Goal: Check status: Check status

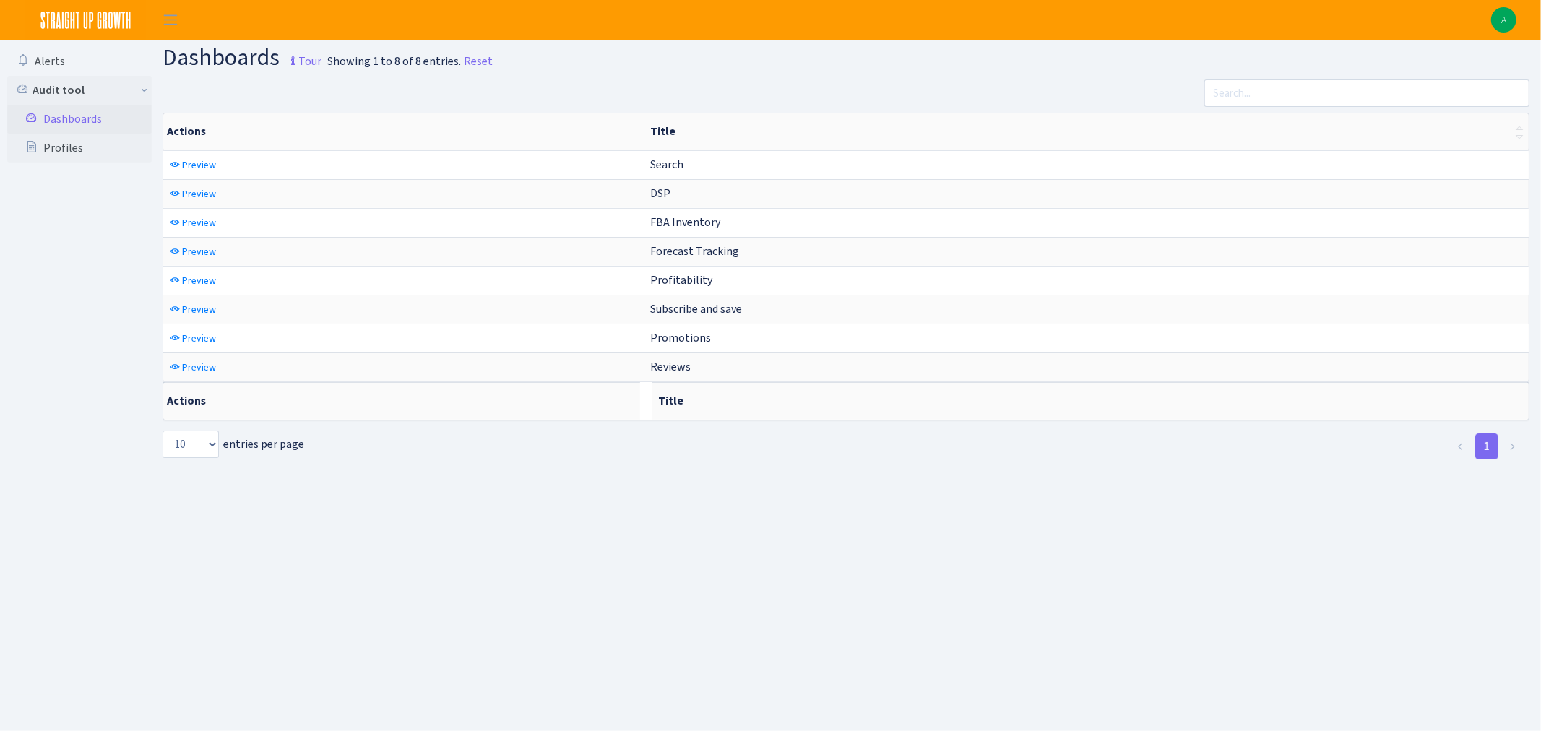
click at [66, 114] on link "Dashboards" at bounding box center [79, 119] width 144 height 29
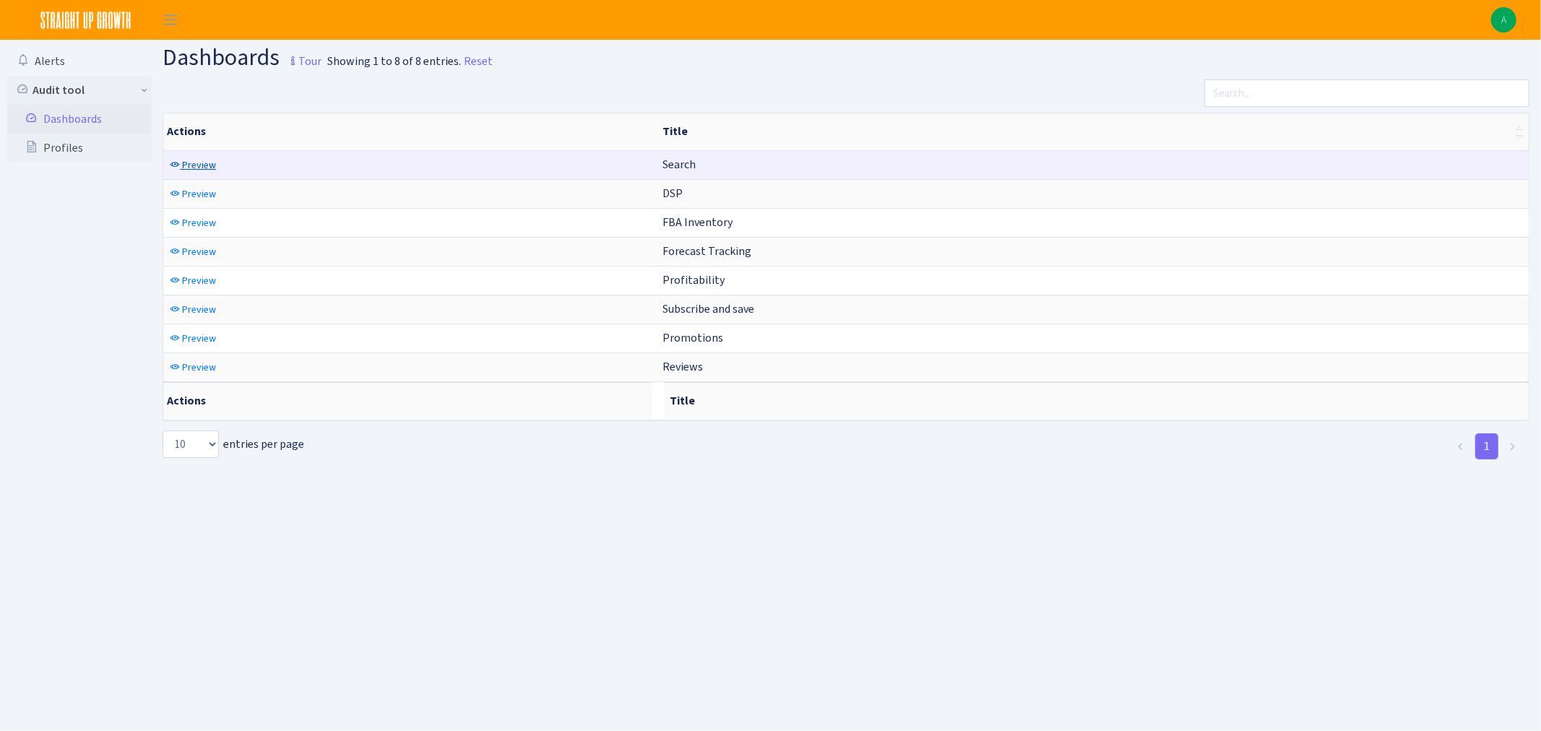
click at [189, 165] on span "Preview" at bounding box center [199, 165] width 34 height 14
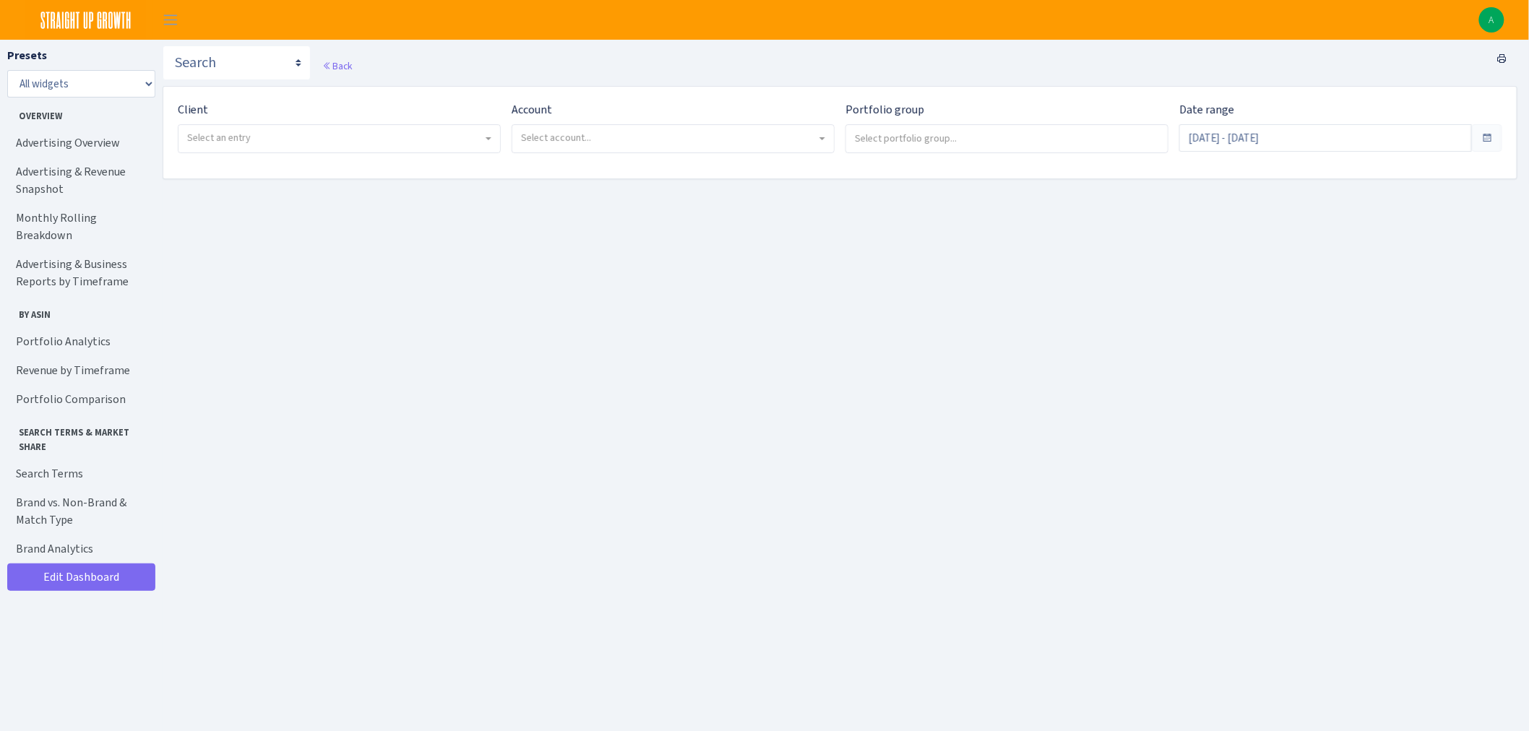
click at [392, 152] on span "Select an entry" at bounding box center [339, 138] width 322 height 27
select select "366"
select select
click at [564, 134] on span "Select account..." at bounding box center [556, 138] width 70 height 14
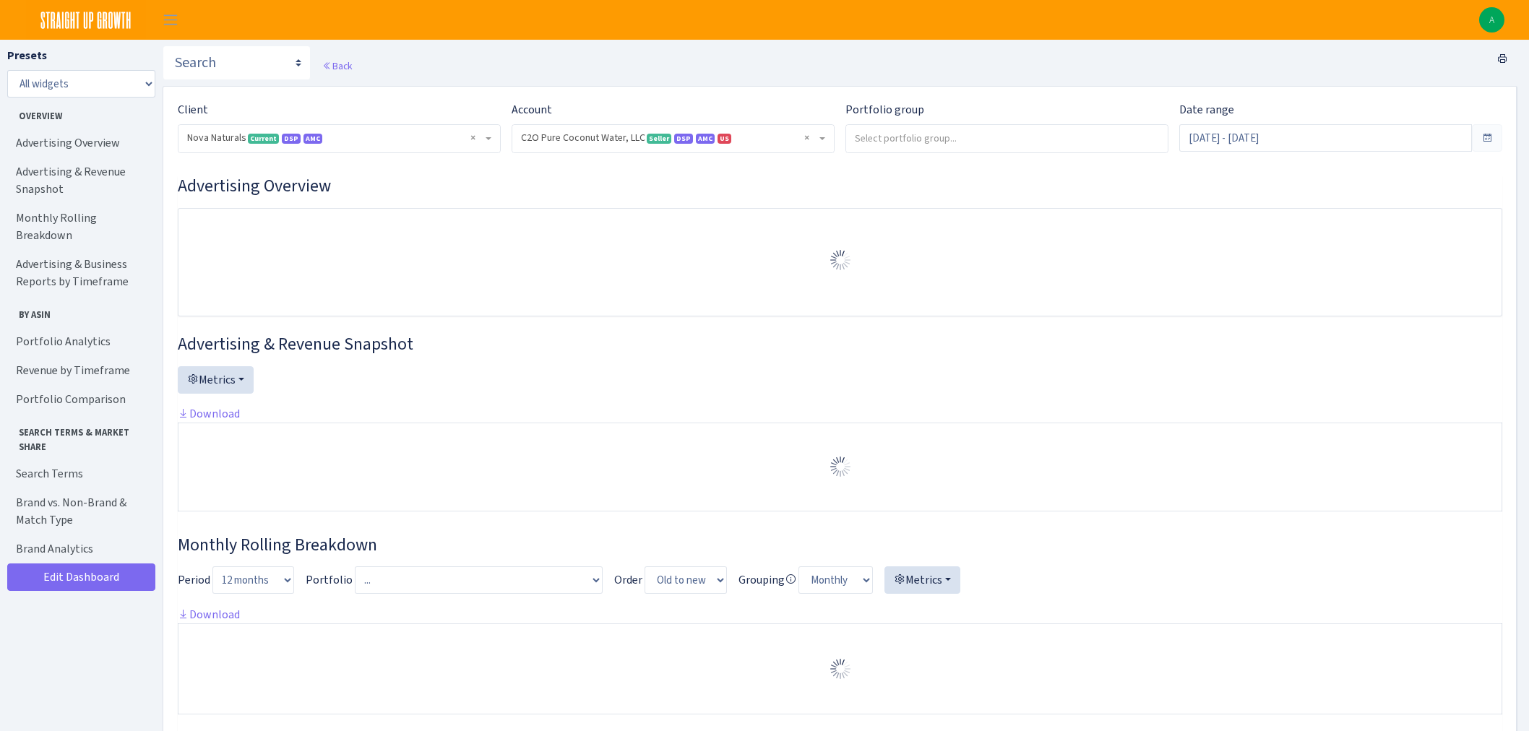
select select "3464201218381280"
click at [695, 130] on span "× C2O Pure Coconut Water, LLC Seller DSP AMC US 3464201218381280A1U07TC9KD37OBE…" at bounding box center [673, 138] width 322 height 27
click at [899, 144] on input "search" at bounding box center [1007, 138] width 322 height 26
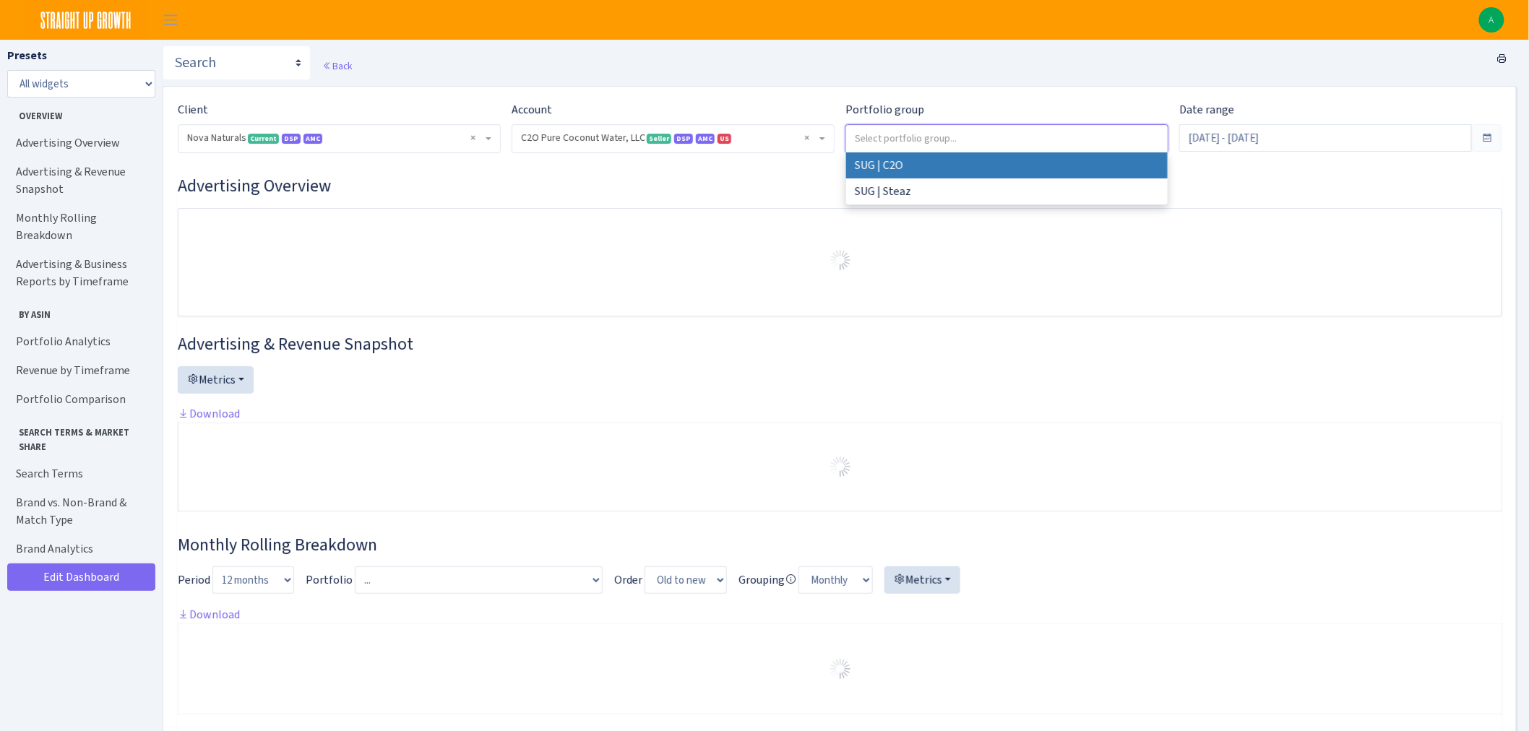
select select "SUG | C2O"
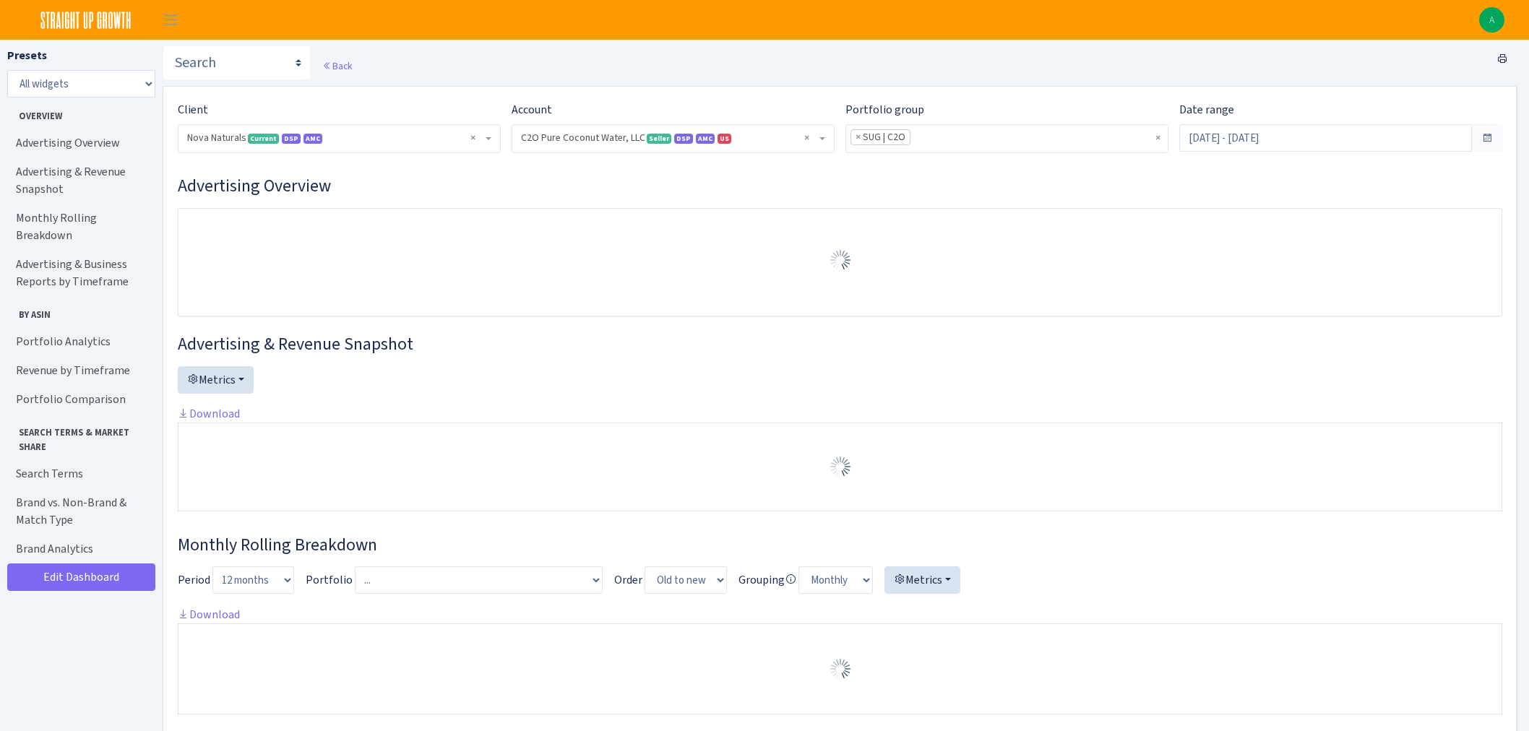
select select "3464201218381280"
click at [1491, 132] on span at bounding box center [1487, 138] width 12 height 12
click at [1448, 139] on input "[DATE] - [DATE]" at bounding box center [1325, 137] width 293 height 27
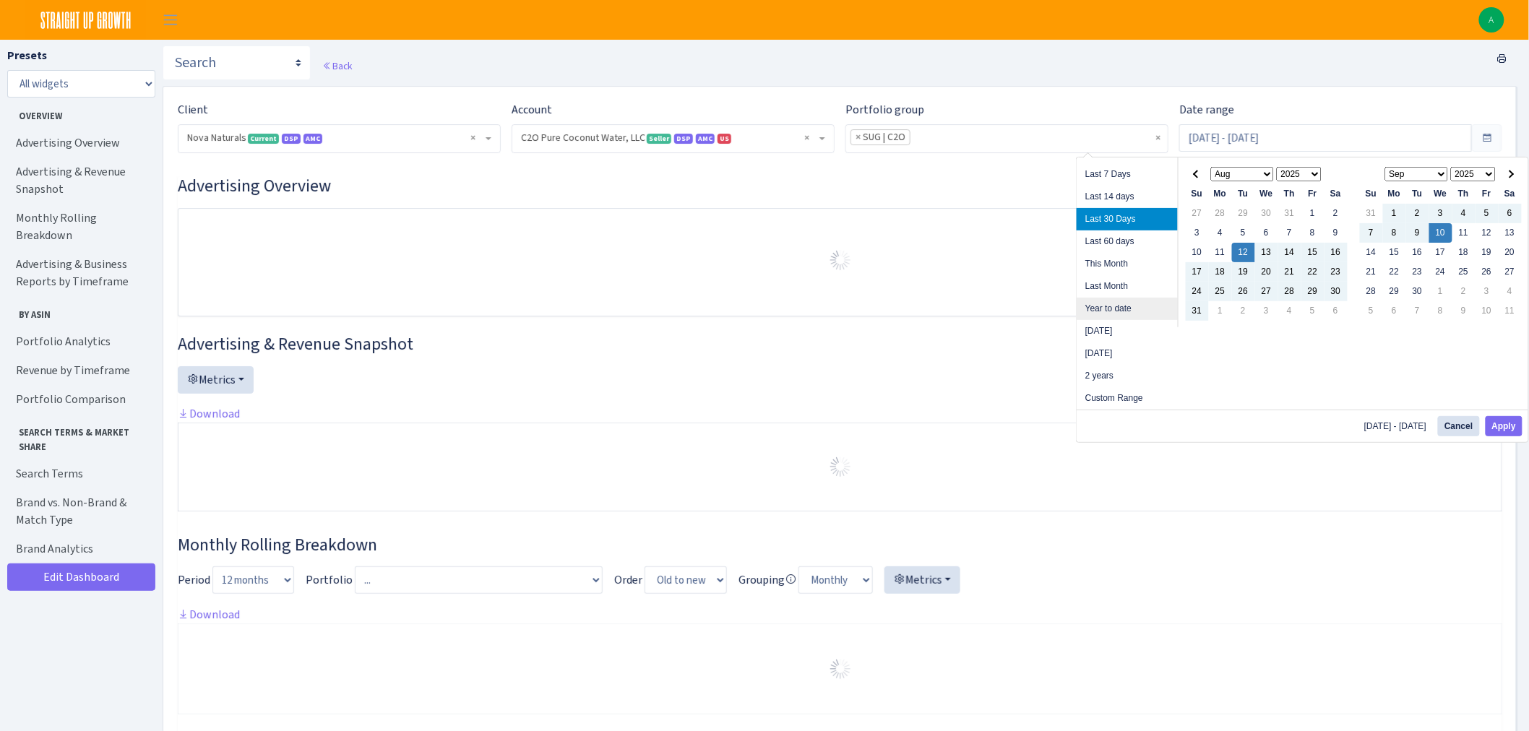
click at [1126, 314] on li "Year to date" at bounding box center [1127, 309] width 101 height 22
type input "[DATE] - [DATE]"
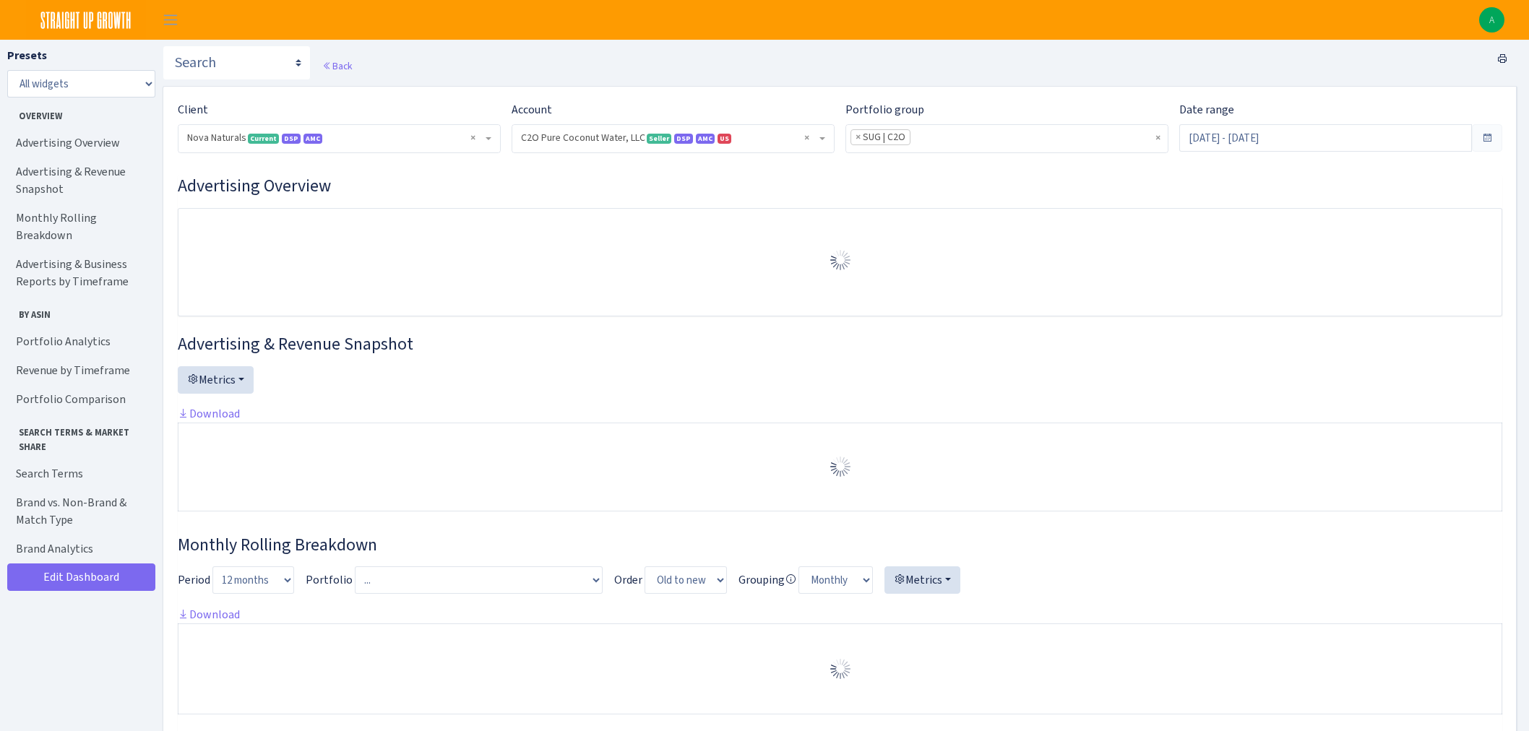
select select "3464201218381280"
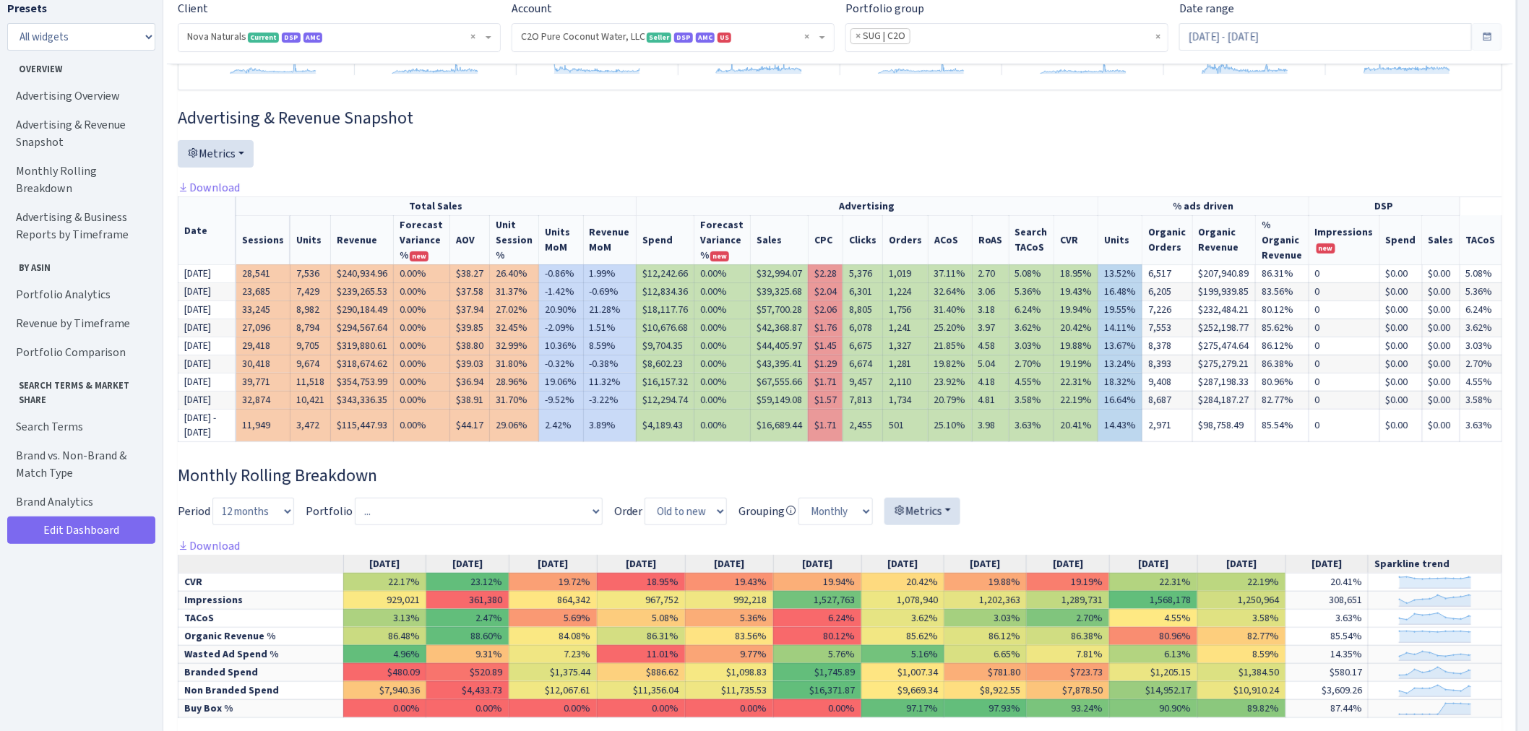
scroll to position [92, 0]
